Goal: Information Seeking & Learning: Learn about a topic

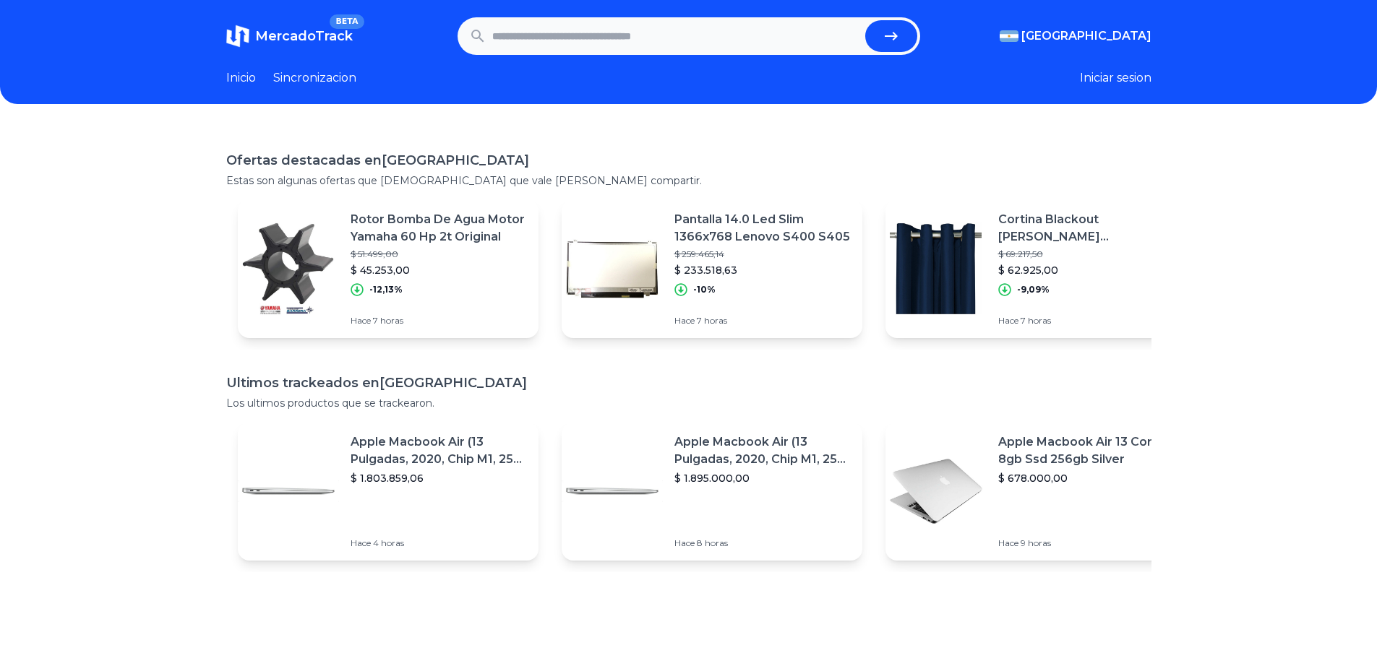
click at [575, 38] on input "text" at bounding box center [675, 36] width 367 height 32
type input "******"
click at [874, 43] on button "submit" at bounding box center [891, 36] width 52 height 32
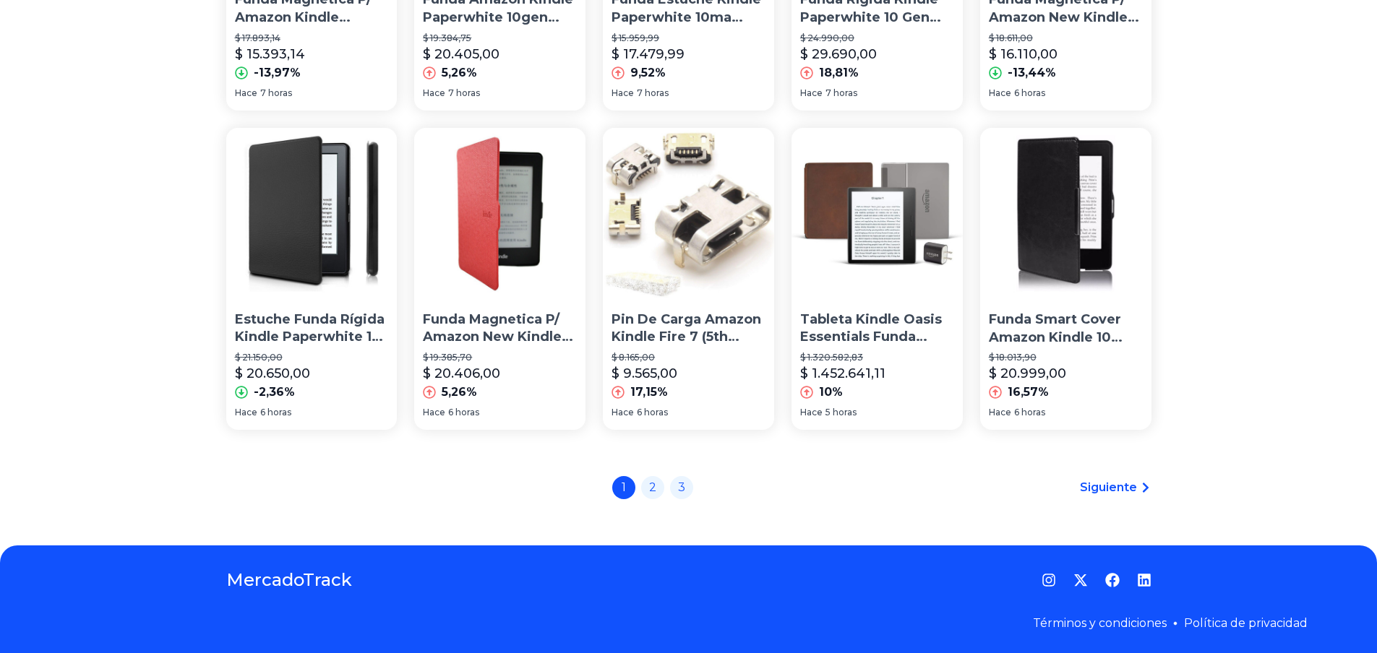
scroll to position [984, 0]
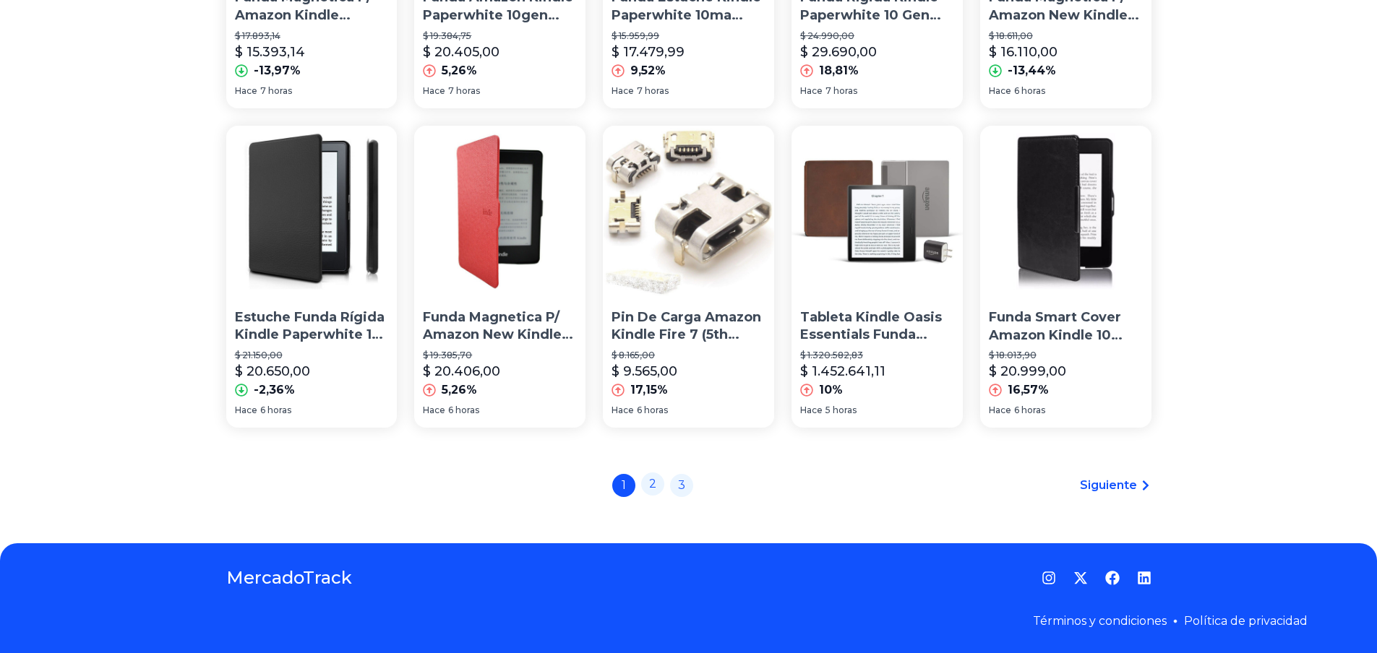
click at [668, 489] on div "1 2 3" at bounding box center [652, 485] width 81 height 23
click at [664, 488] on link "2" at bounding box center [652, 484] width 23 height 23
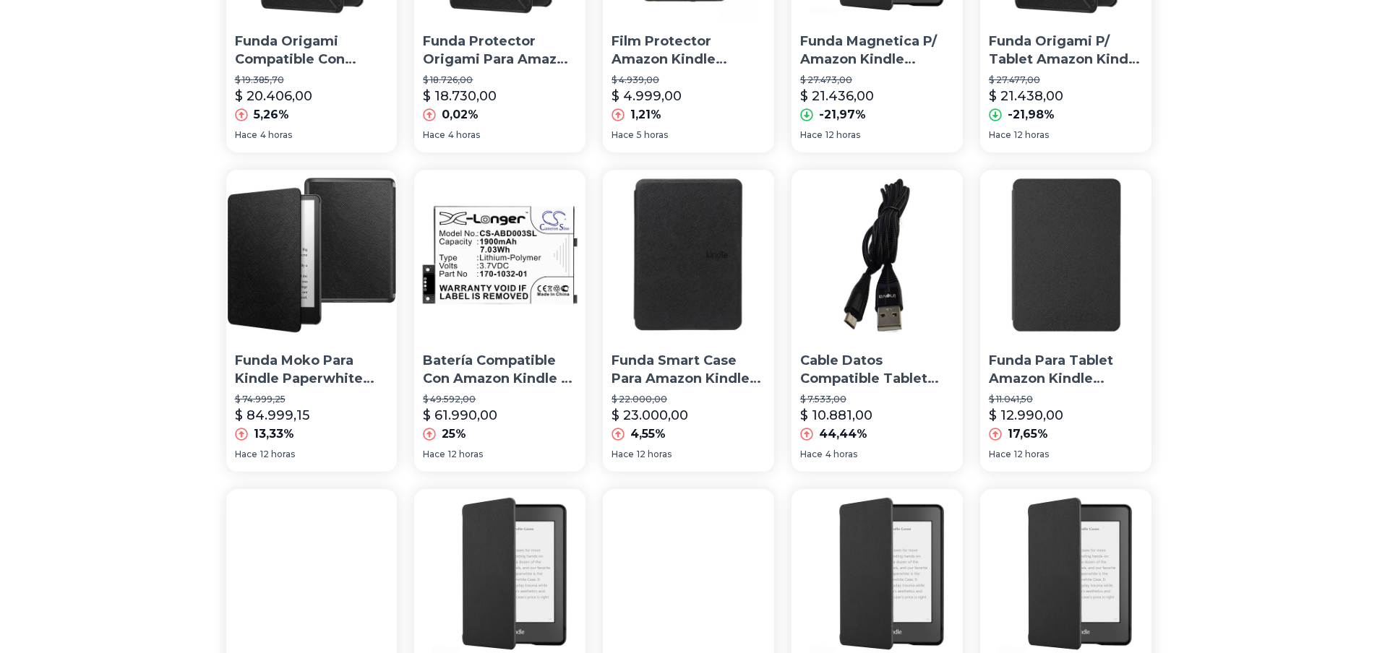
scroll to position [984, 0]
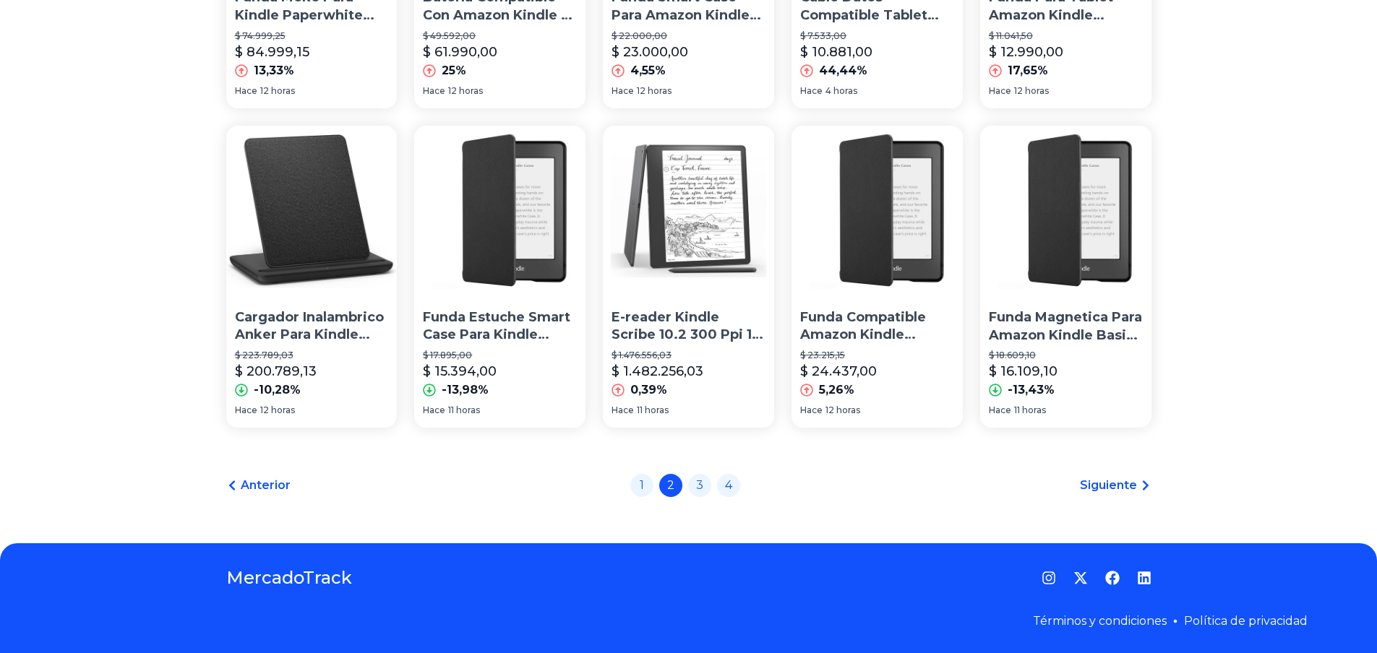
drag, startPoint x: 171, startPoint y: 234, endPoint x: 189, endPoint y: 505, distance: 270.9
click at [746, 493] on div "Anterior 1 2 3 4 Siguiente" at bounding box center [688, 485] width 925 height 23
click at [740, 489] on link "4" at bounding box center [728, 484] width 23 height 23
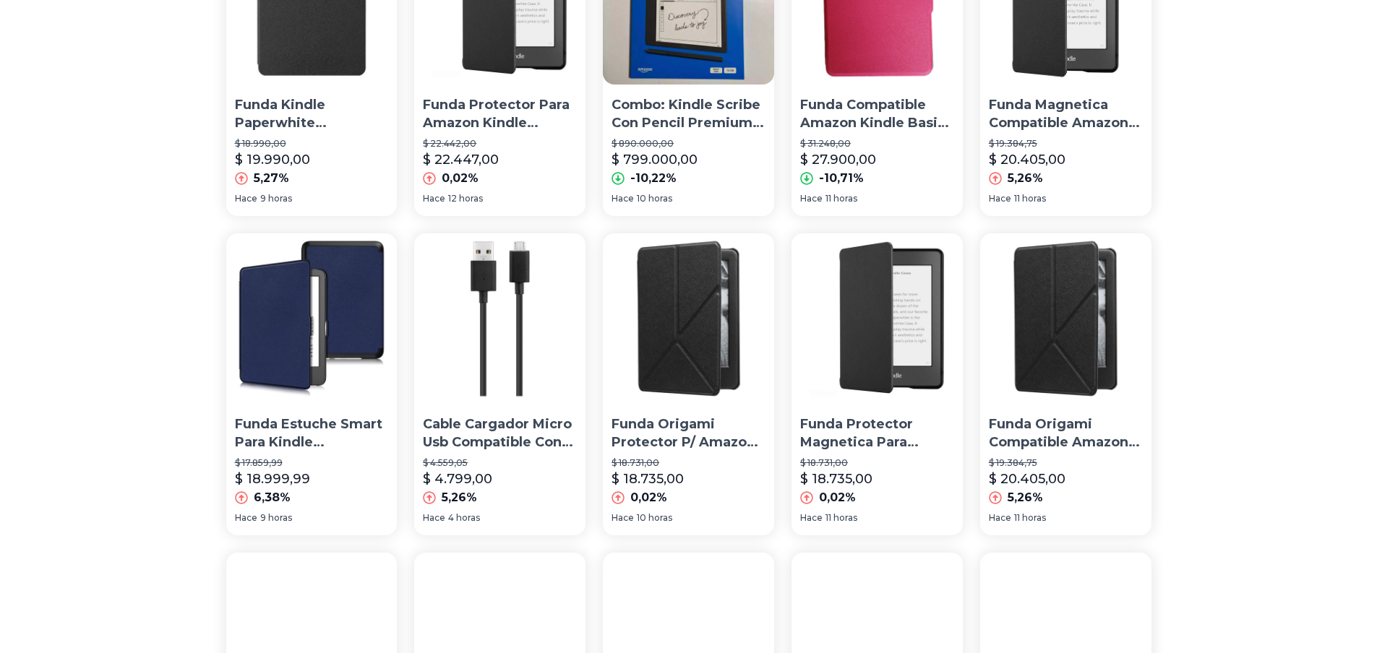
scroll to position [984, 0]
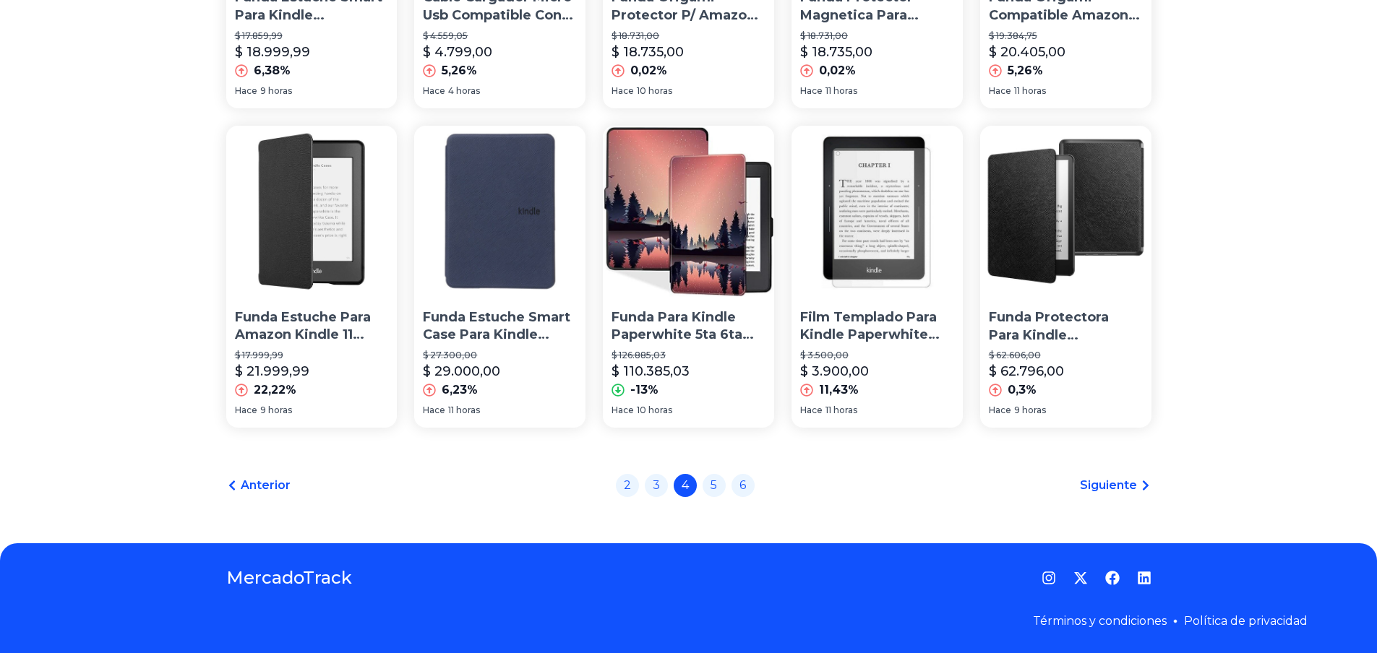
drag, startPoint x: 161, startPoint y: 307, endPoint x: 150, endPoint y: 560, distance: 254.0
click at [745, 497] on div "2 3 4 5 6" at bounding box center [685, 485] width 139 height 23
click at [749, 484] on link "6" at bounding box center [743, 484] width 23 height 23
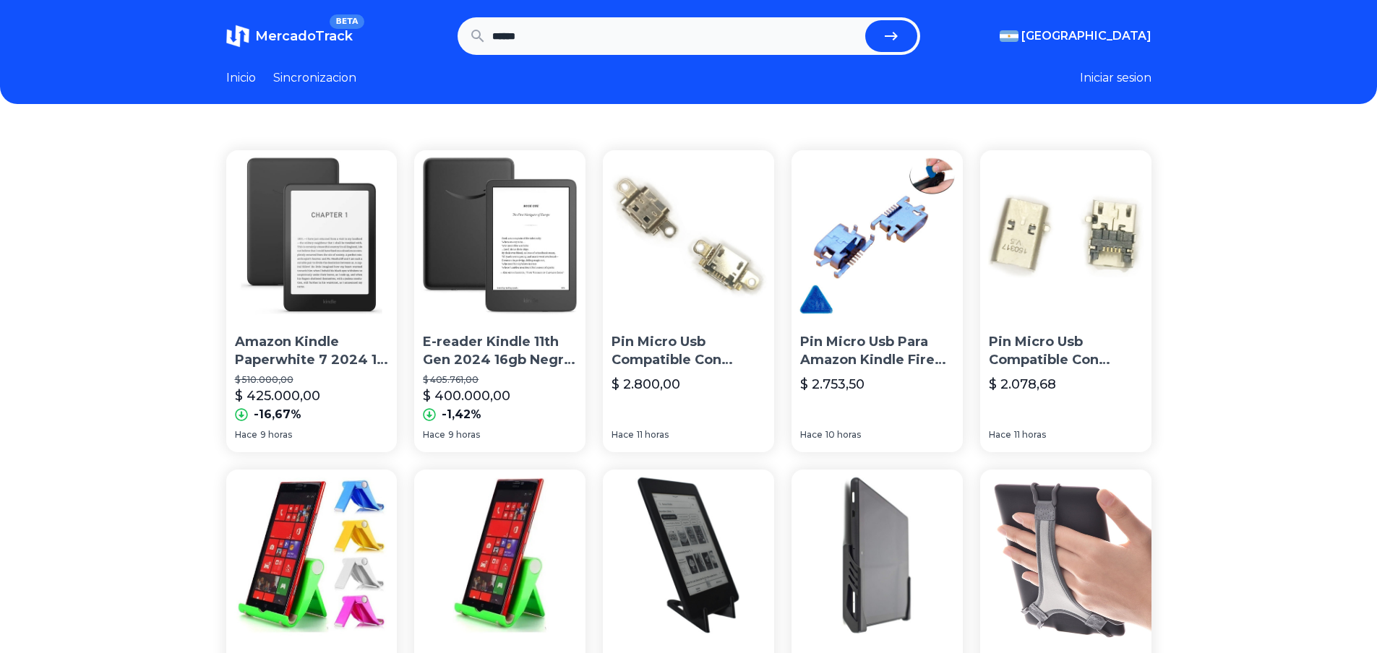
click at [300, 272] on img at bounding box center [311, 235] width 171 height 171
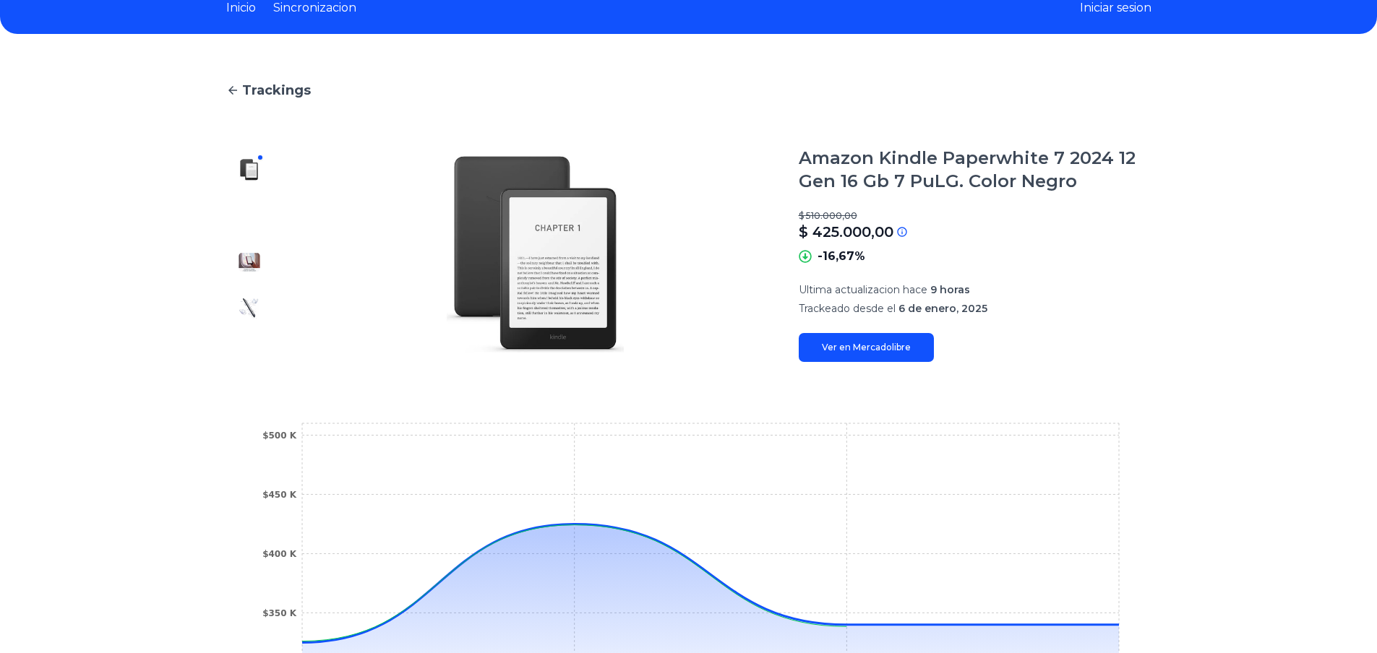
scroll to position [0, 11]
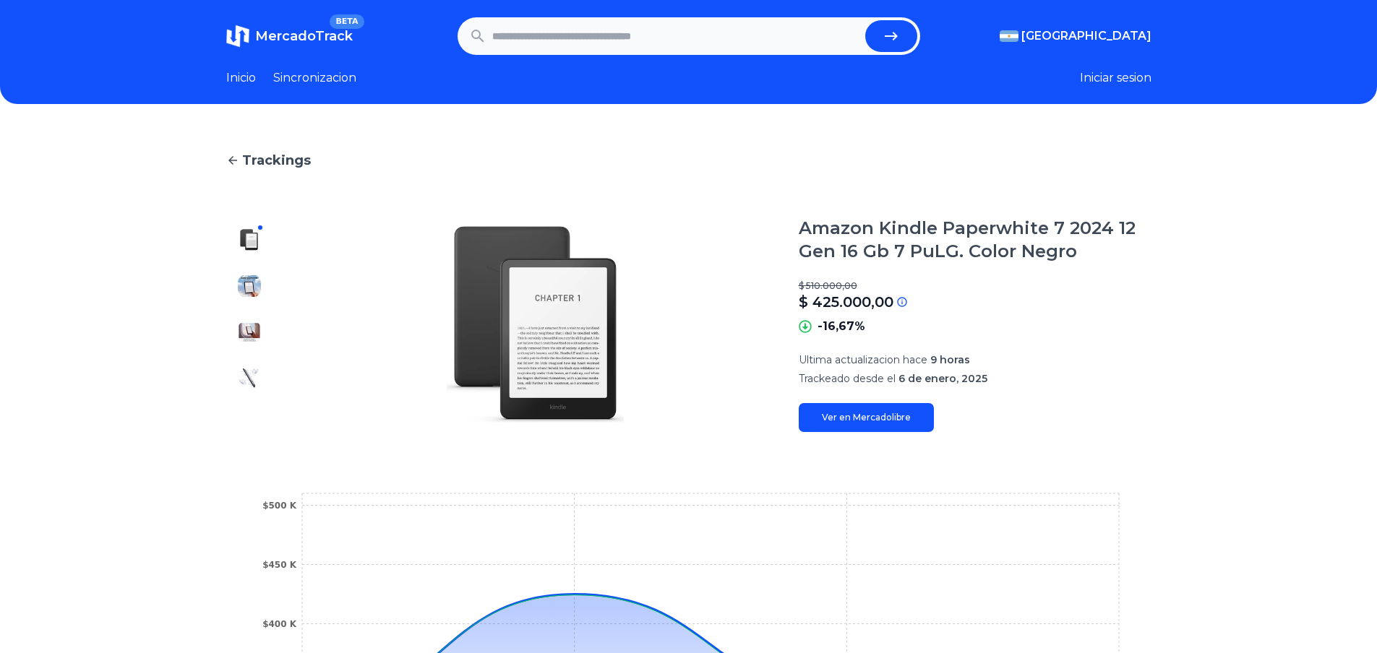
drag, startPoint x: 205, startPoint y: 438, endPoint x: 279, endPoint y: 126, distance: 321.0
